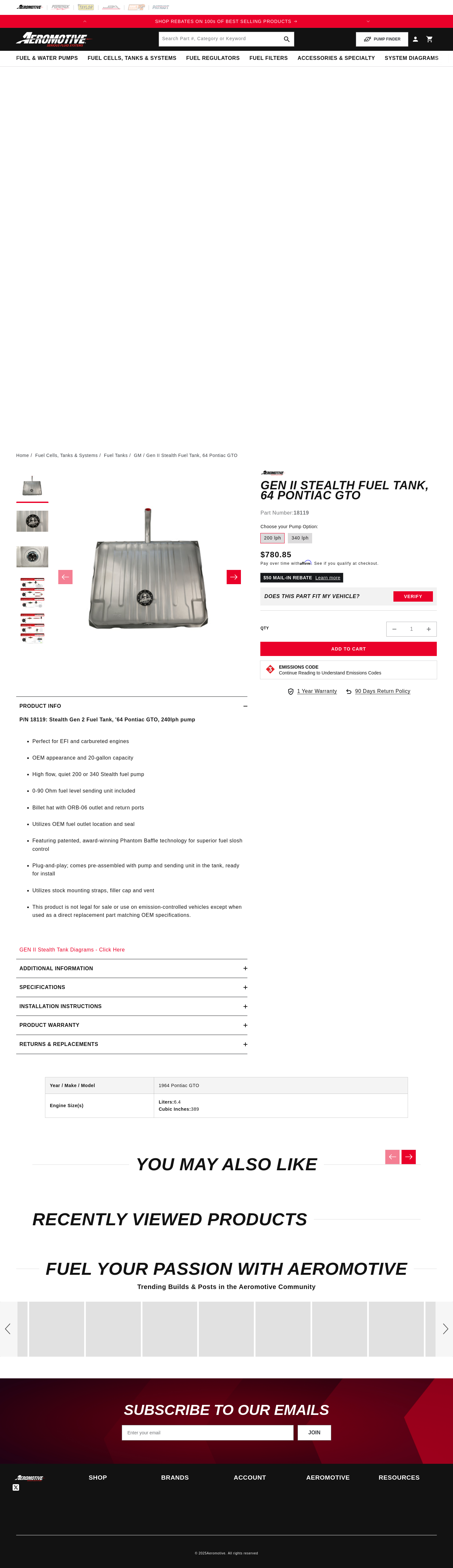
scroll to position [0, 269]
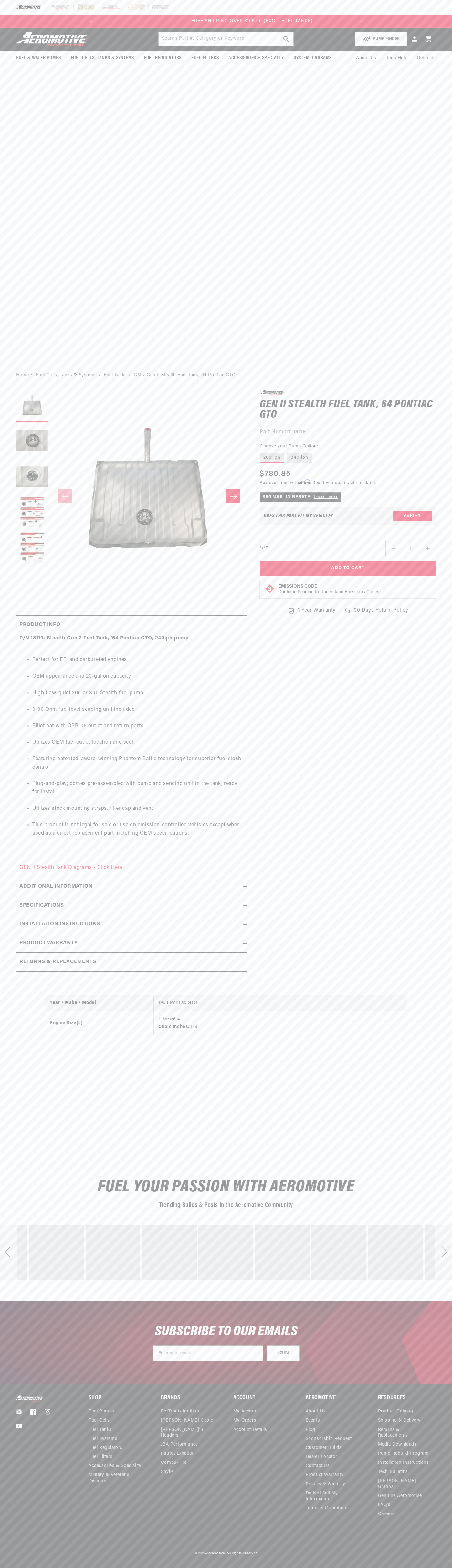
scroll to position [0, 257]
